Goal: Information Seeking & Learning: Learn about a topic

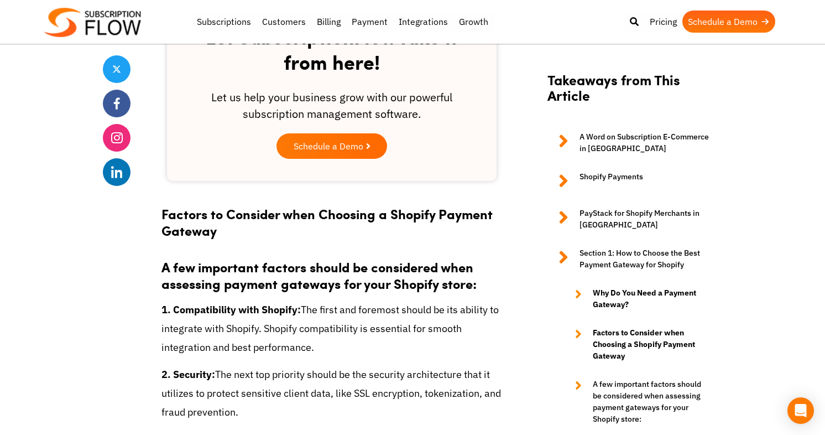
scroll to position [2254, 0]
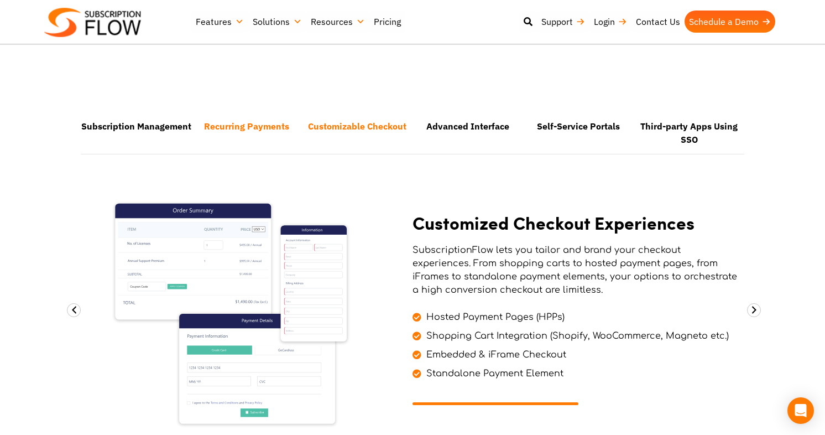
scroll to position [705, 0]
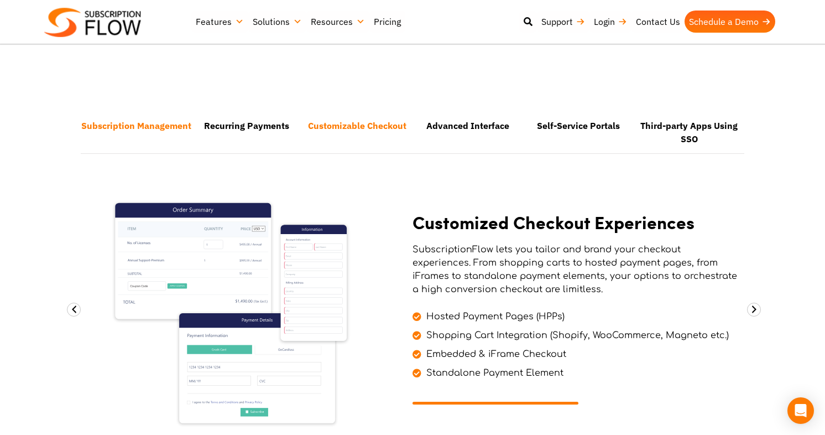
click at [127, 117] on li "Subscription Management" at bounding box center [136, 132] width 111 height 40
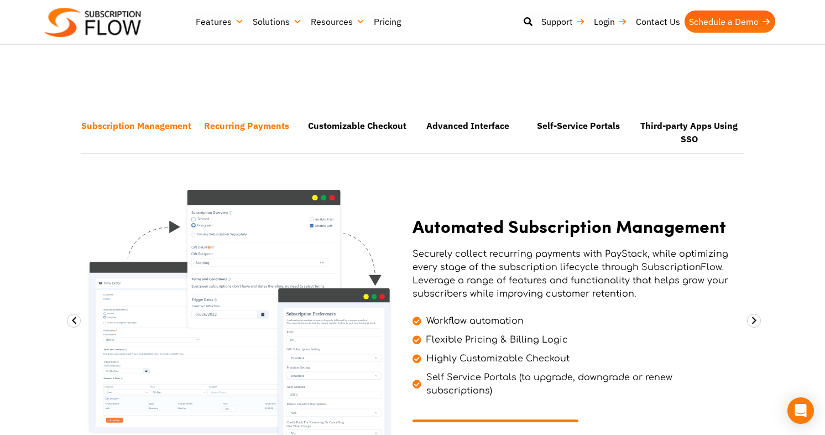
click at [238, 112] on li "Recurring Payments" at bounding box center [246, 132] width 111 height 40
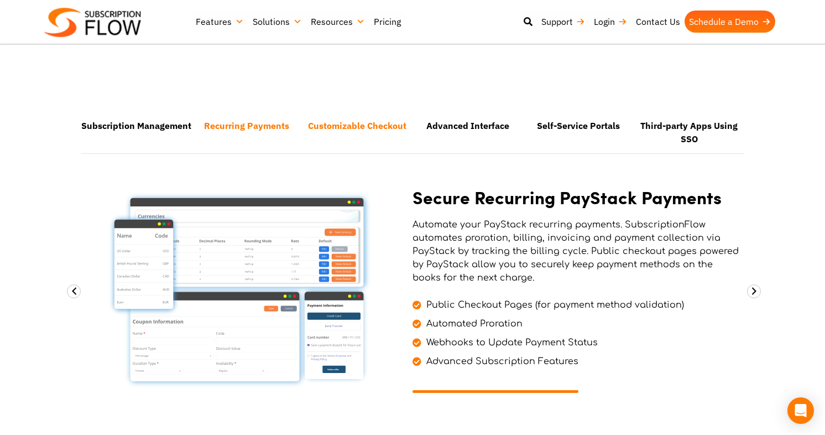
click at [334, 112] on li "Customizable Checkout" at bounding box center [357, 132] width 111 height 40
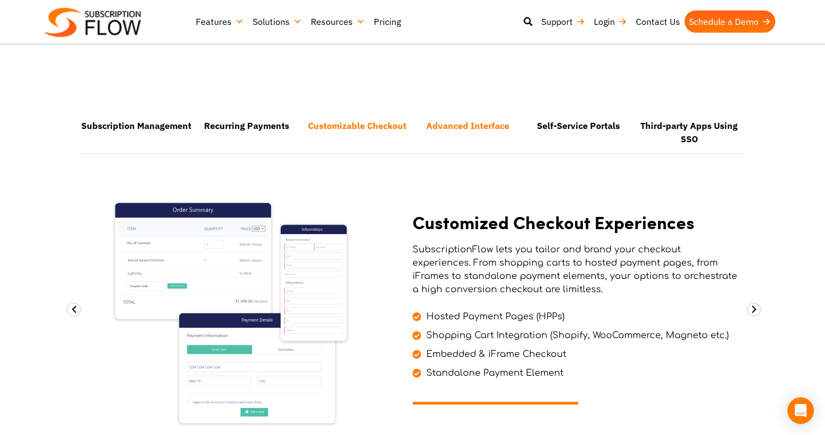
click at [484, 112] on li "Advanced Interface" at bounding box center [468, 132] width 111 height 40
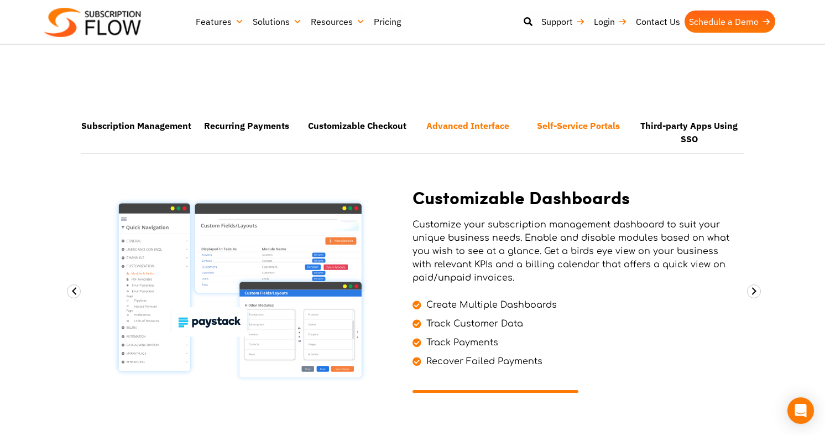
click at [575, 112] on li "Self-Service Portals" at bounding box center [578, 132] width 111 height 40
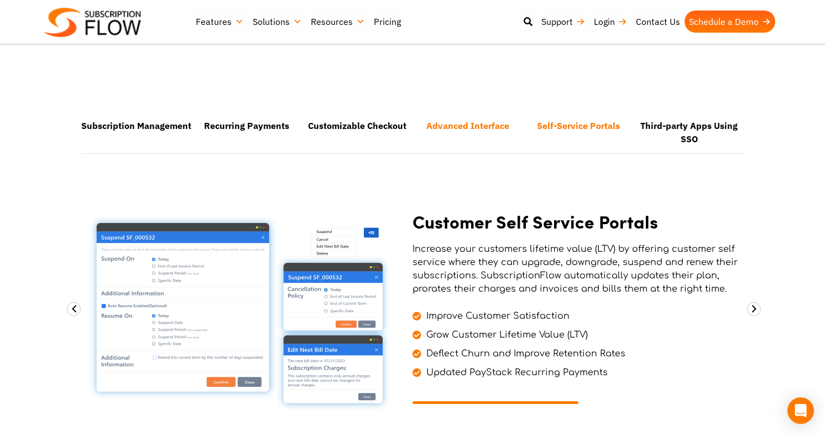
click at [482, 112] on li "Advanced Interface" at bounding box center [468, 132] width 111 height 40
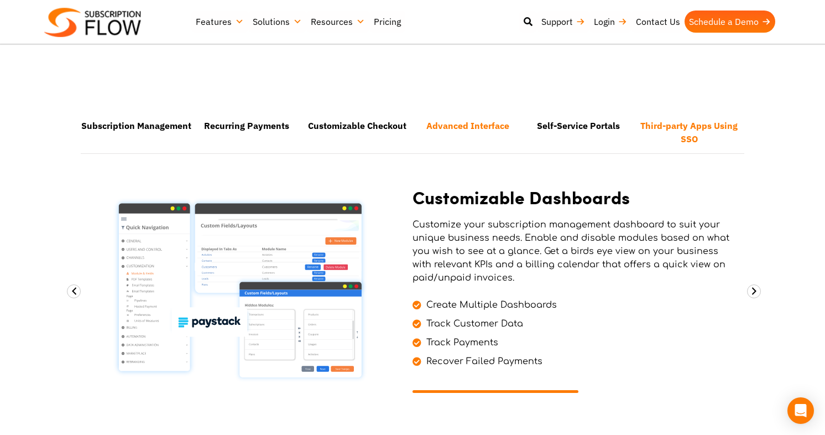
click at [675, 118] on li "Third-party Apps Using SSO" at bounding box center [689, 132] width 111 height 40
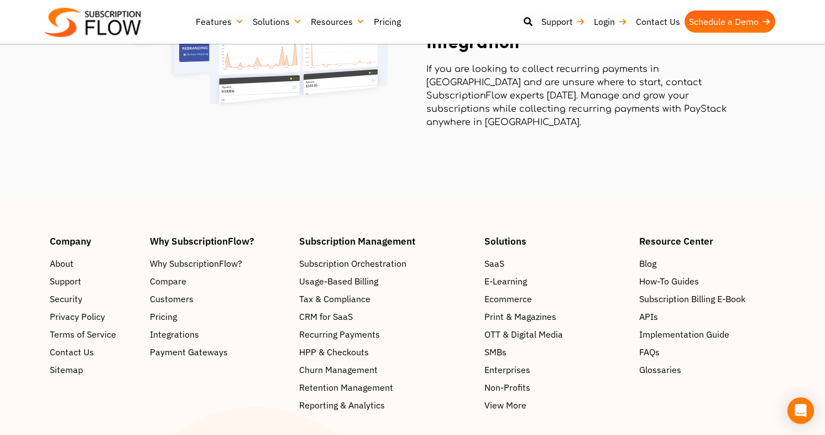
scroll to position [1822, 0]
